Goal: Transaction & Acquisition: Purchase product/service

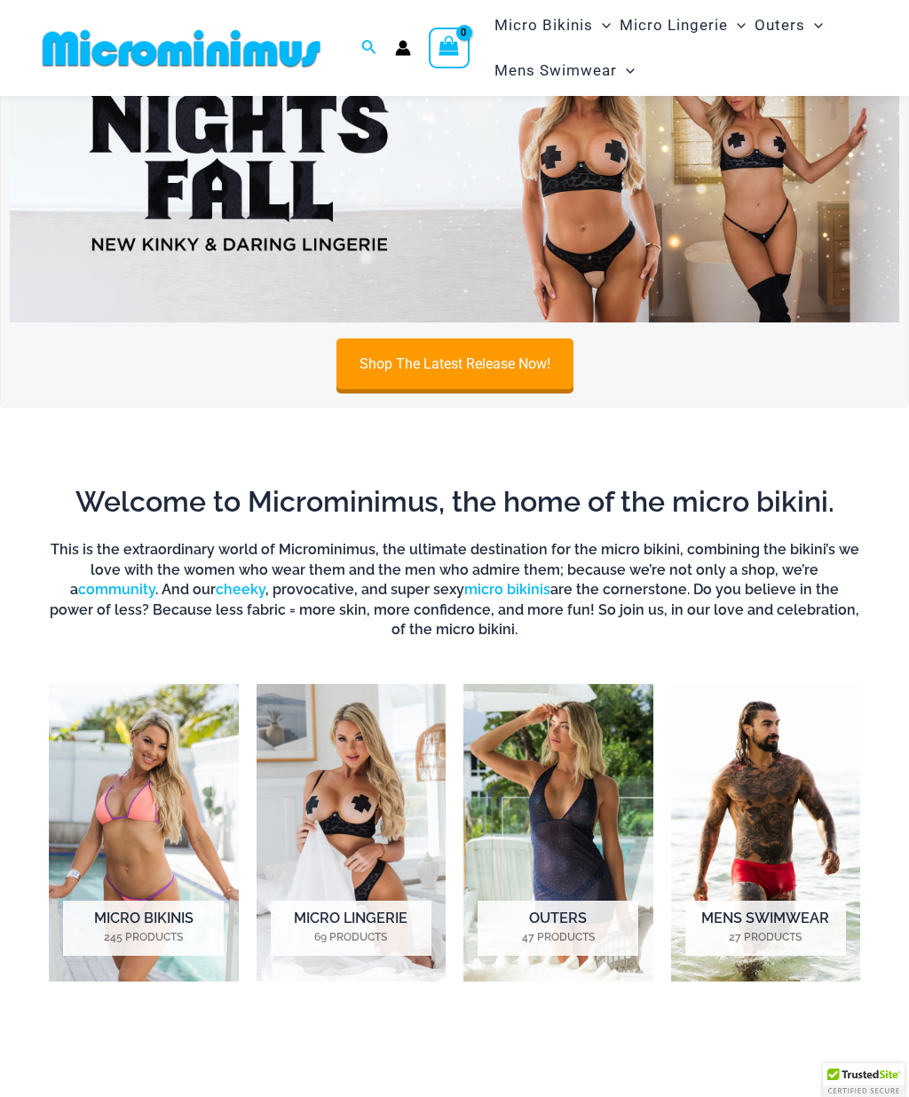
scroll to position [129, 0]
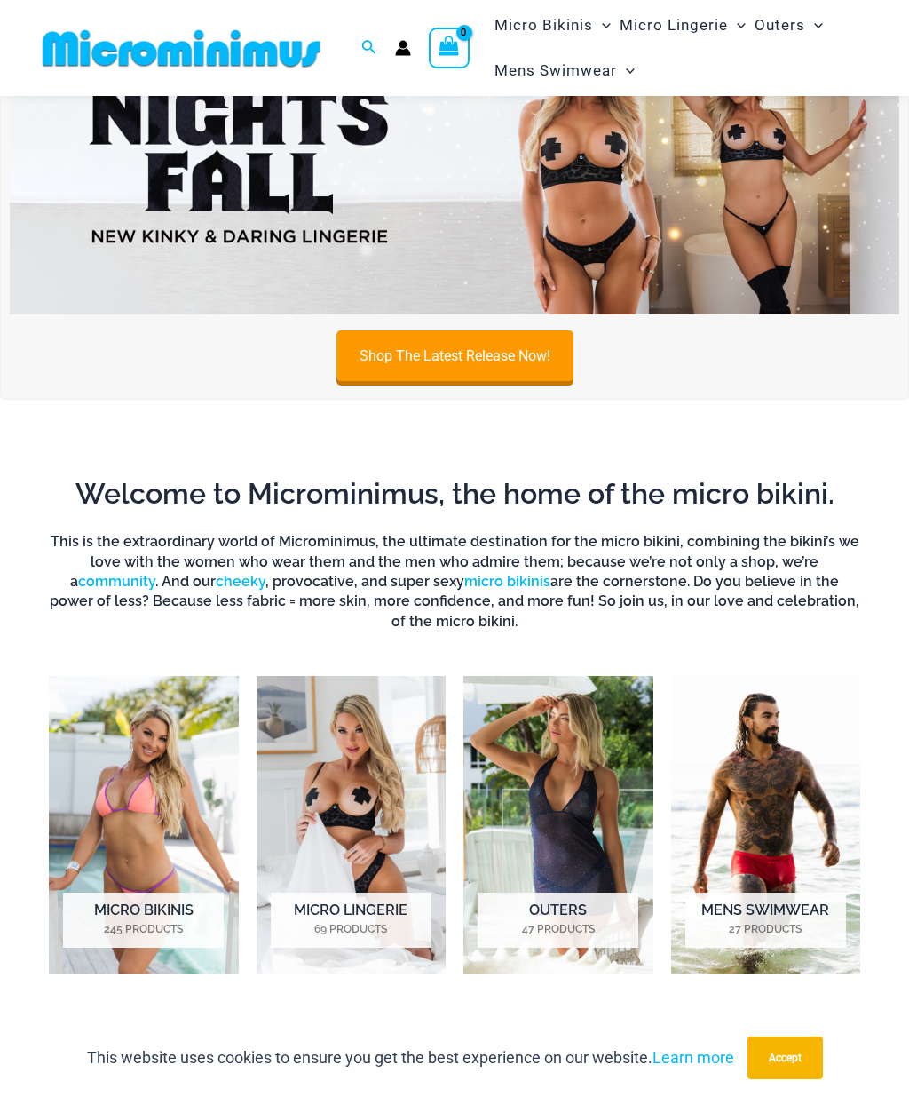
click at [781, 847] on img "Visit product category Mens Swimwear" at bounding box center [766, 824] width 190 height 297
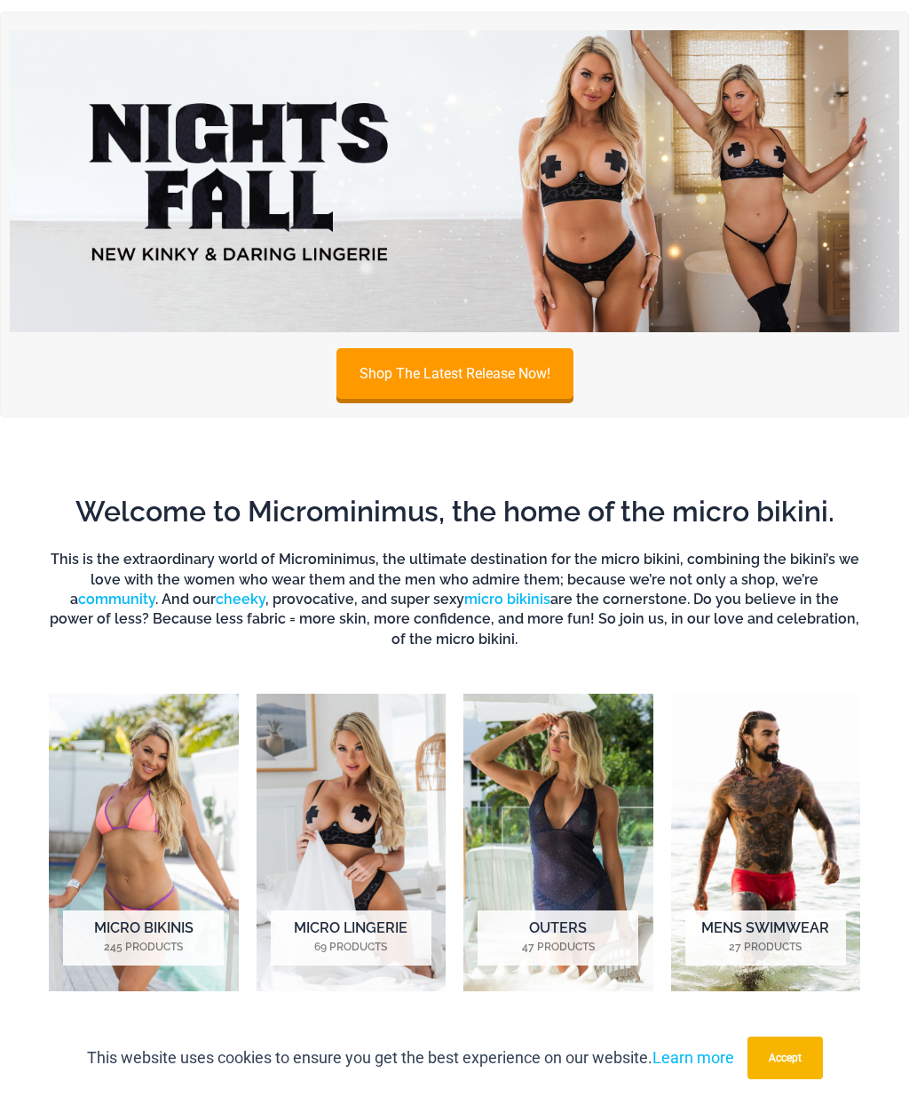
scroll to position [202, 0]
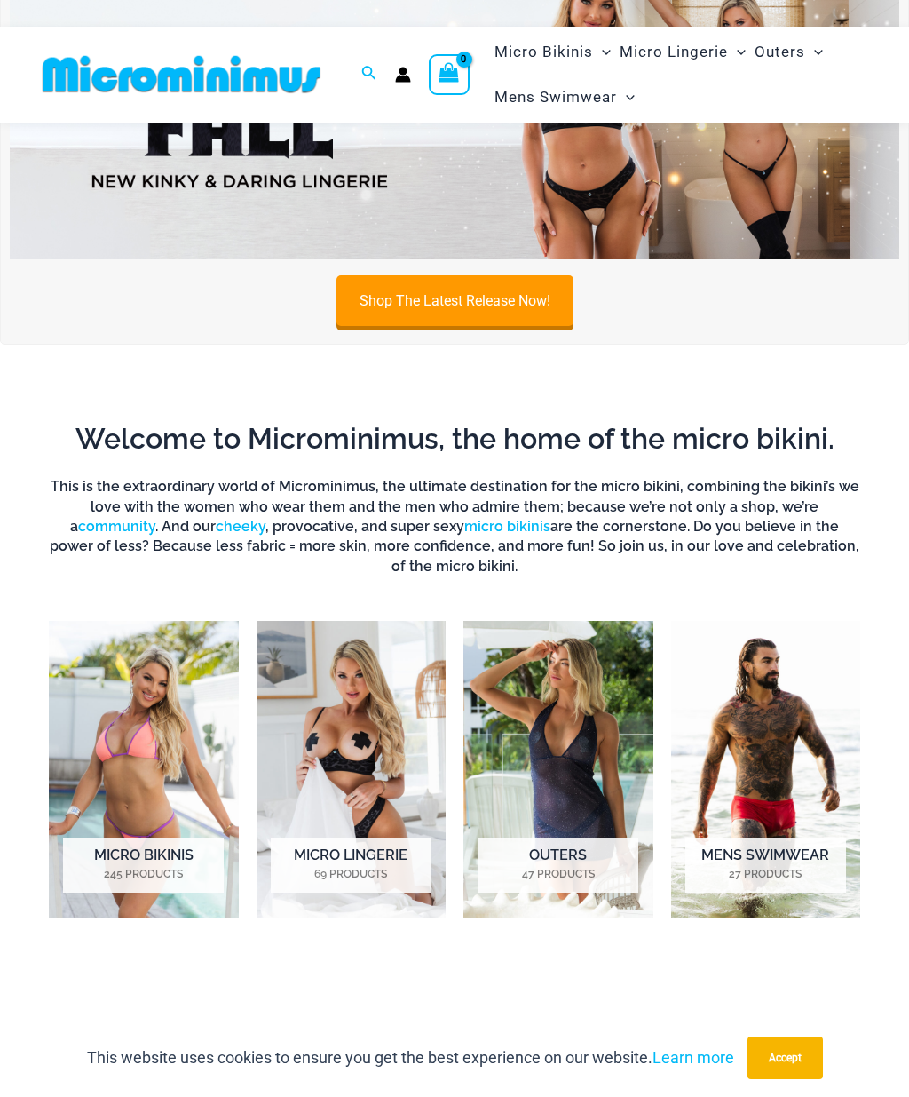
click at [582, 834] on img "Visit product category Outers" at bounding box center [558, 769] width 190 height 297
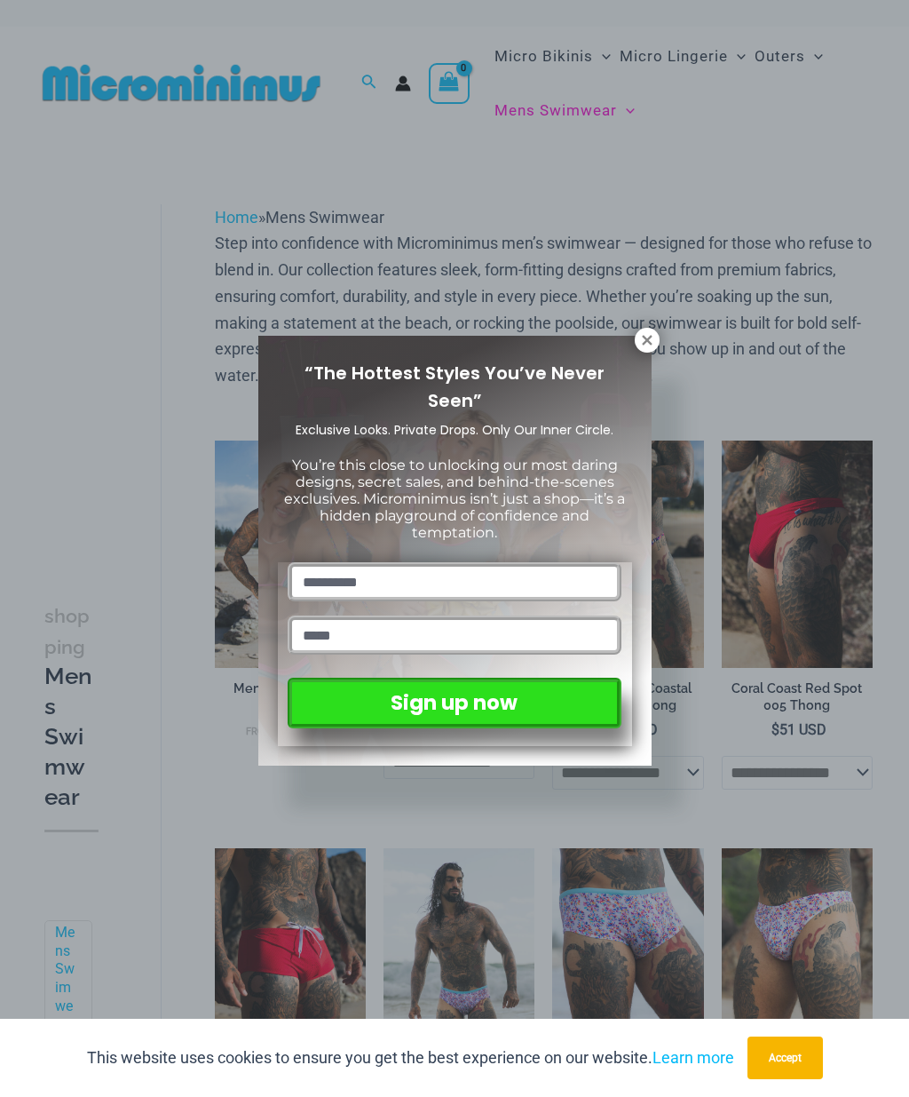
click at [642, 347] on icon at bounding box center [647, 340] width 16 height 16
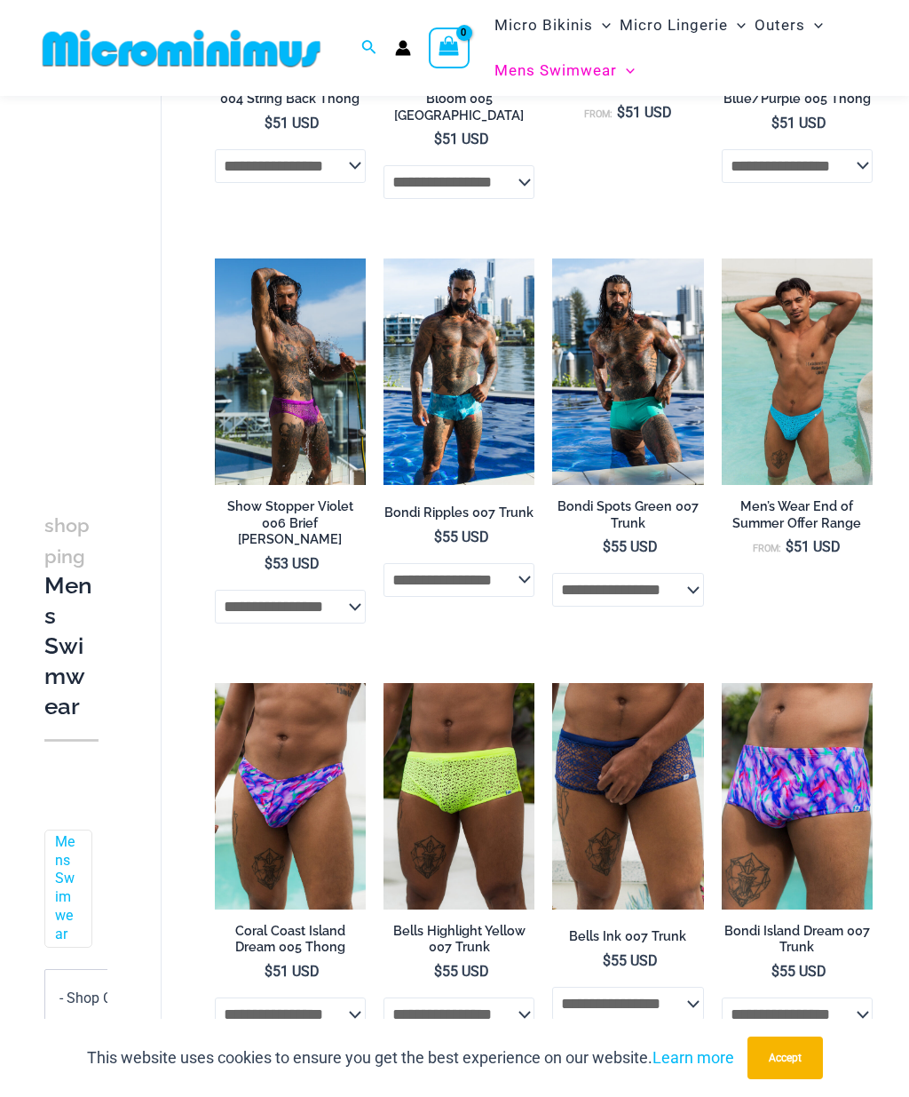
scroll to position [1311, 0]
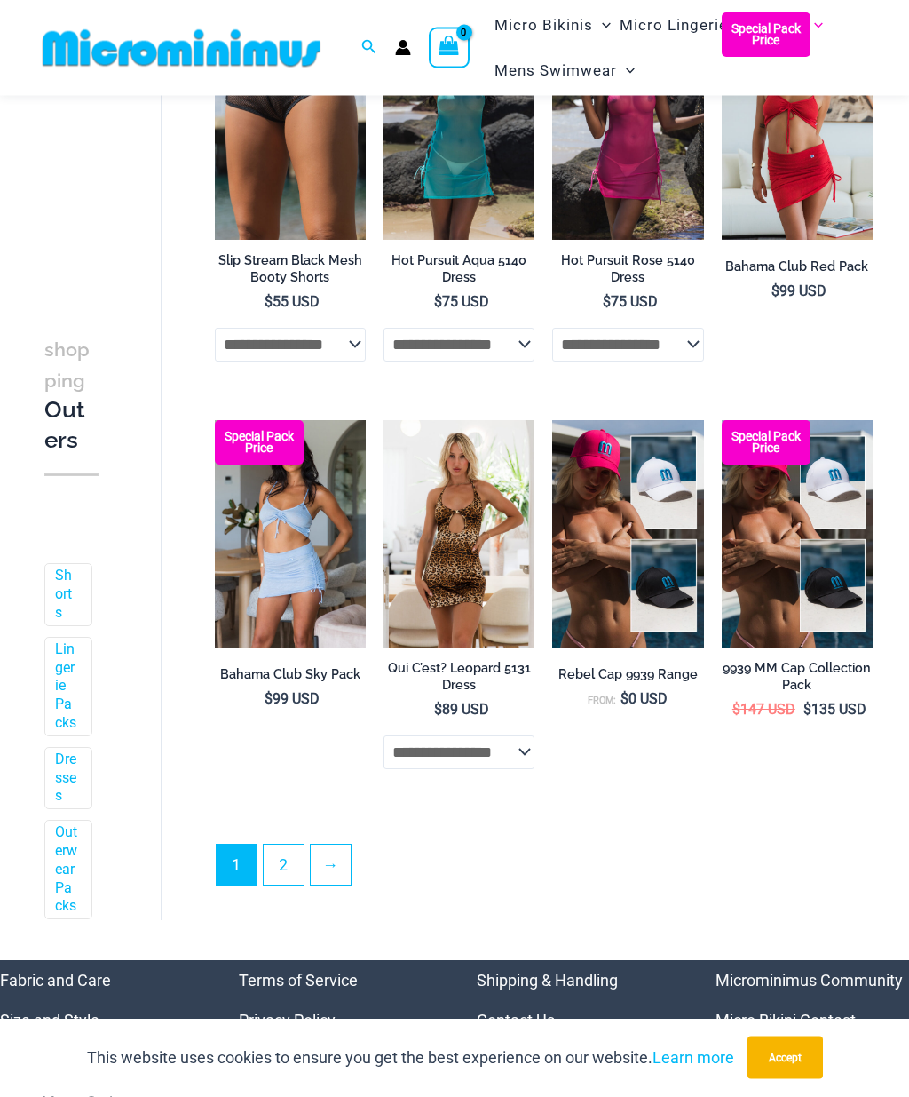
scroll to position [2813, 0]
click at [350, 844] on link "→" at bounding box center [331, 864] width 40 height 40
